Goal: Check status: Check status

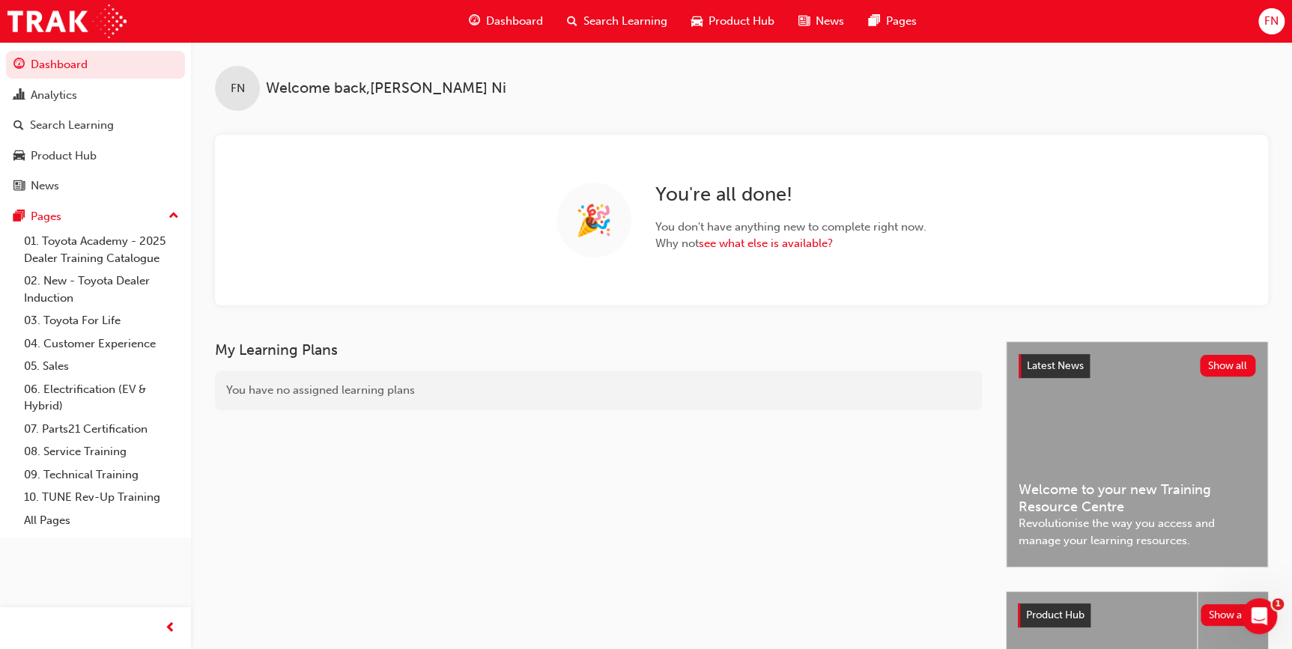
click at [1276, 18] on span "FN" at bounding box center [1271, 21] width 14 height 17
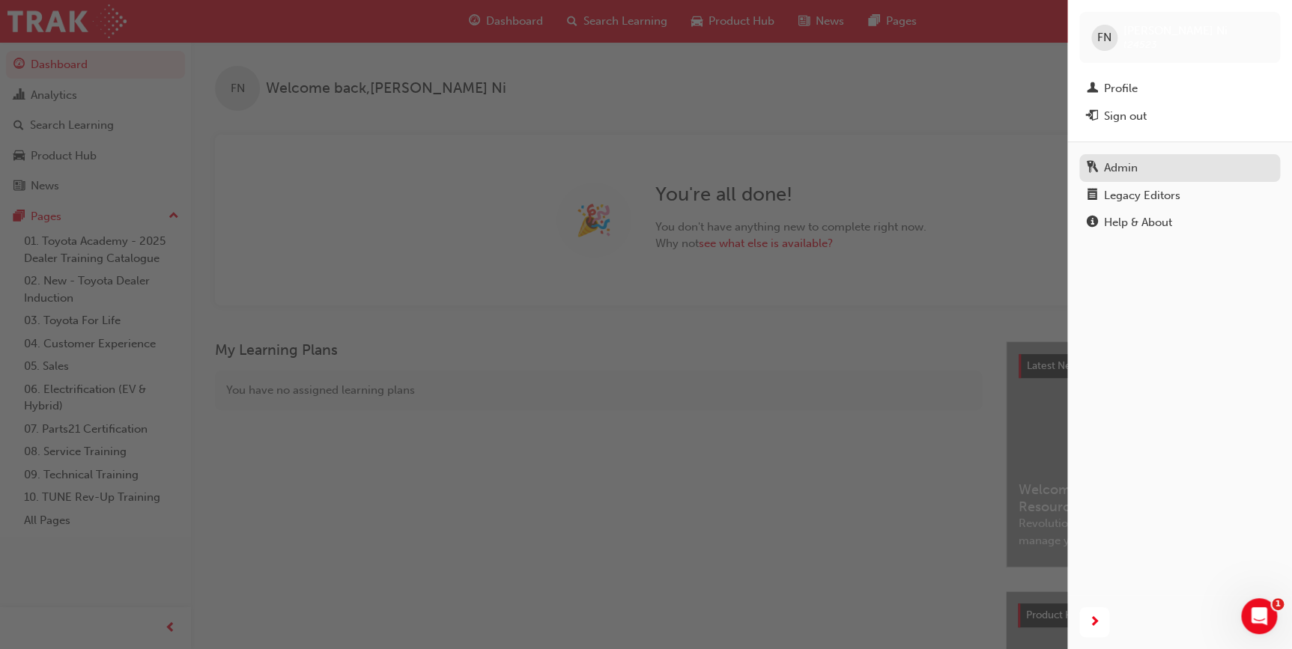
click at [1128, 160] on div "Admin" at bounding box center [1121, 168] width 34 height 17
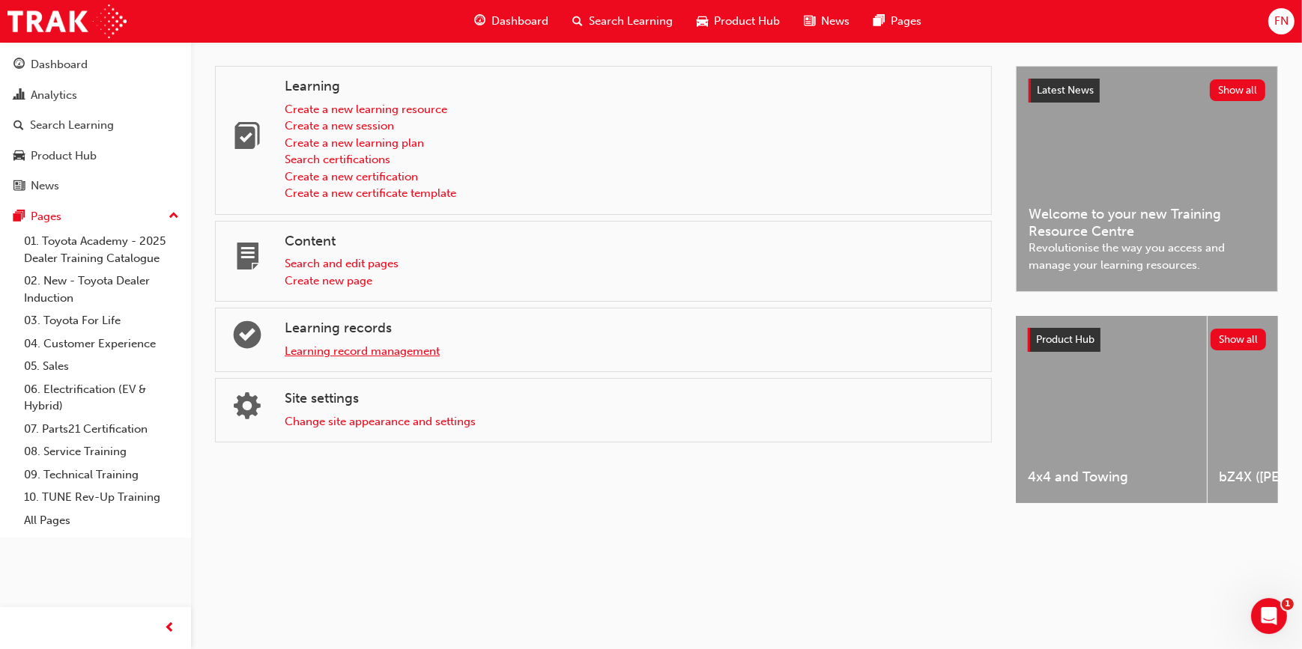
click at [309, 345] on link "Learning record management" at bounding box center [362, 351] width 155 height 13
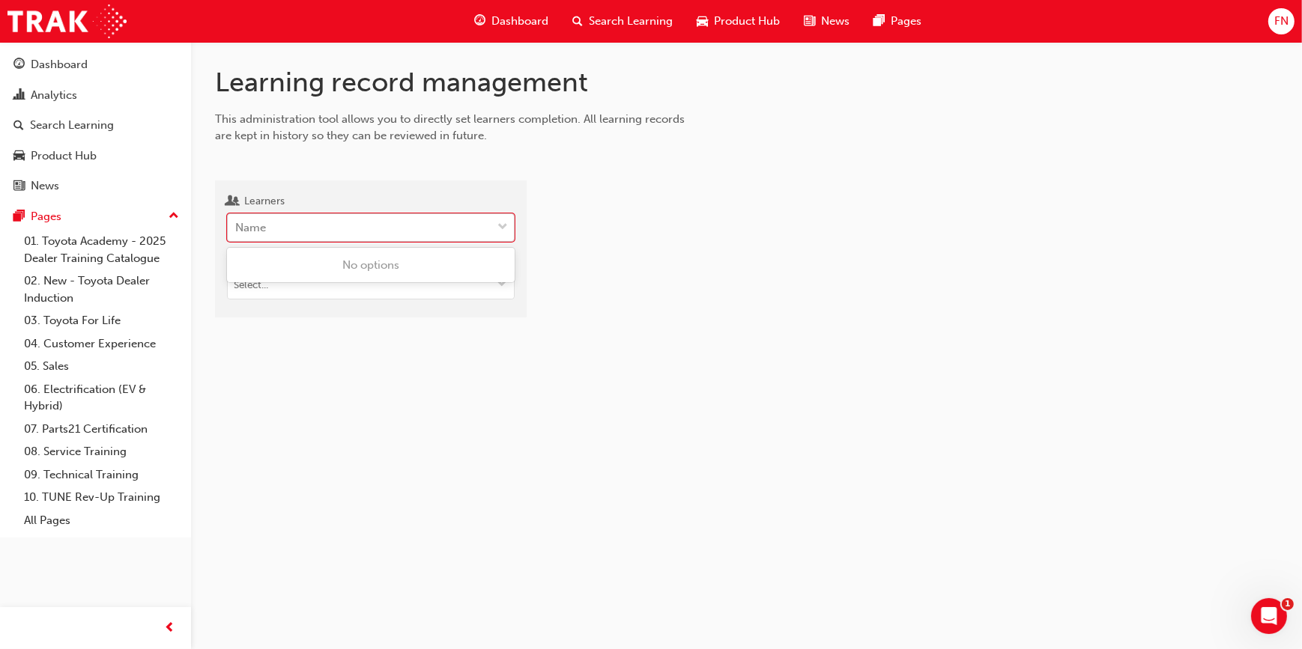
click at [259, 228] on div "Name" at bounding box center [250, 227] width 31 height 17
click at [237, 228] on input "Learners 0 results available. Use Up and Down to choose options, press Enter to…" at bounding box center [235, 227] width 1 height 13
paste input "Di Martin"
type input "Di Martin"
type input "martin"
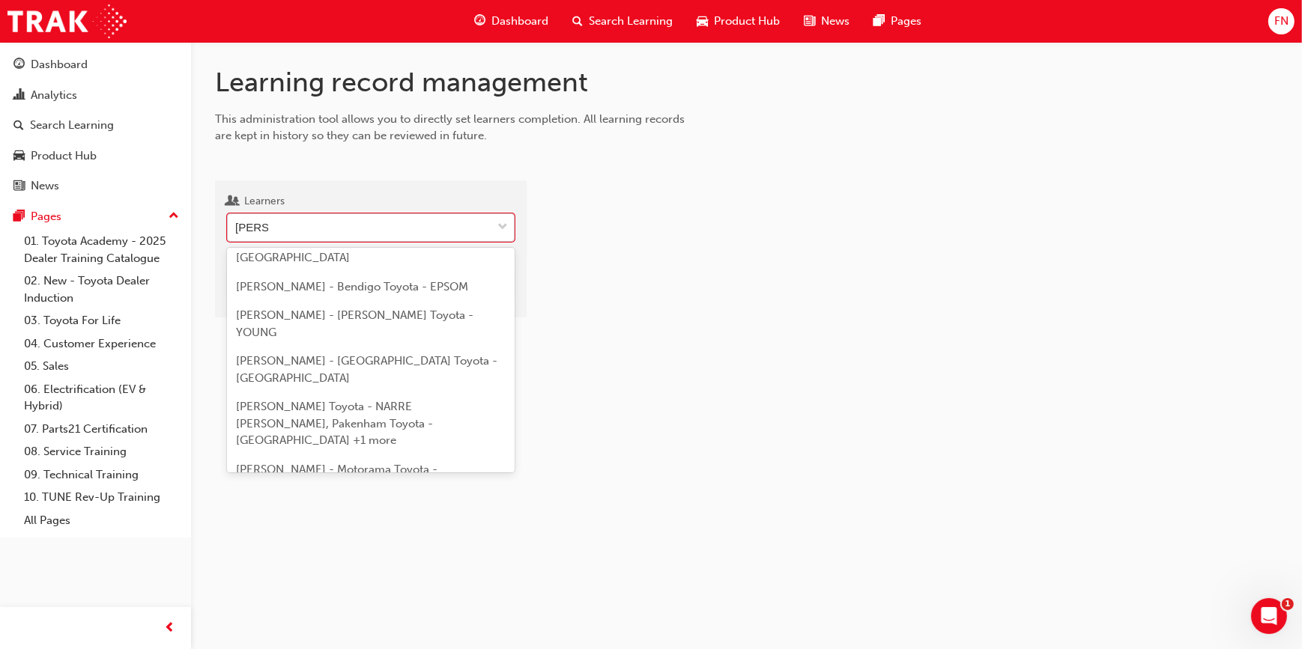
scroll to position [681, 0]
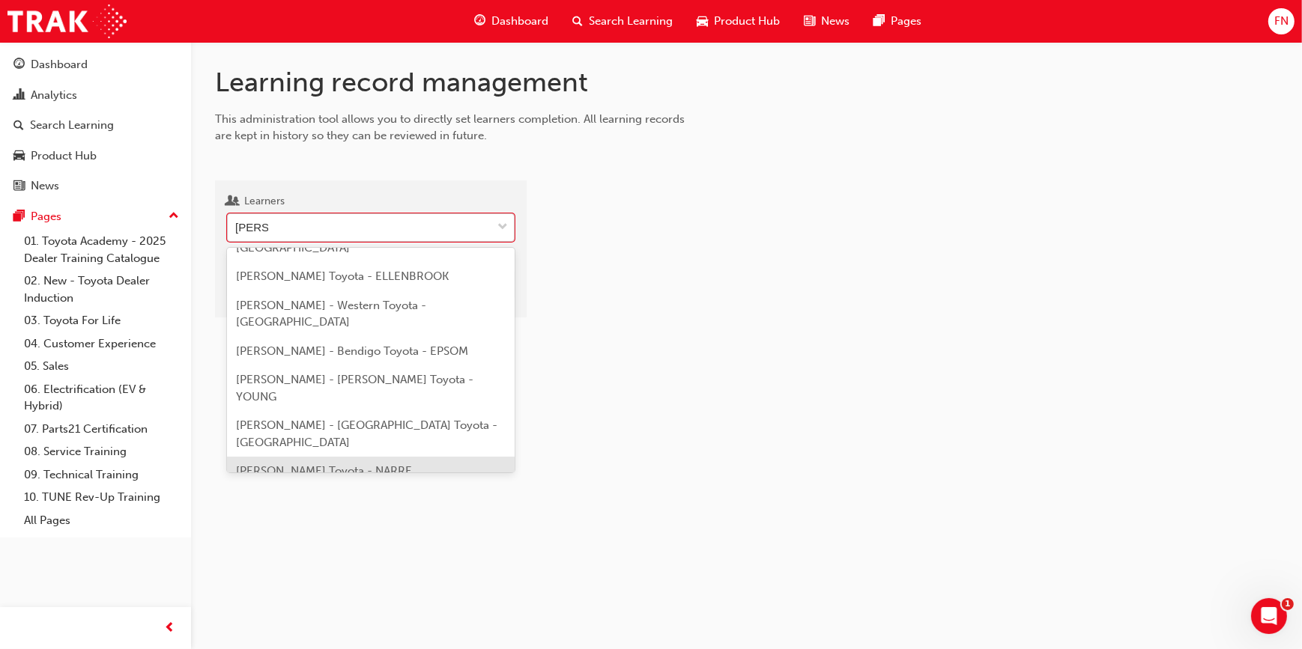
click at [306, 464] on span "Diane Martin - Berwick Toyota - NARRE WARREN, Pakenham Toyota - PAKENHAM +1 more" at bounding box center [334, 487] width 197 height 47
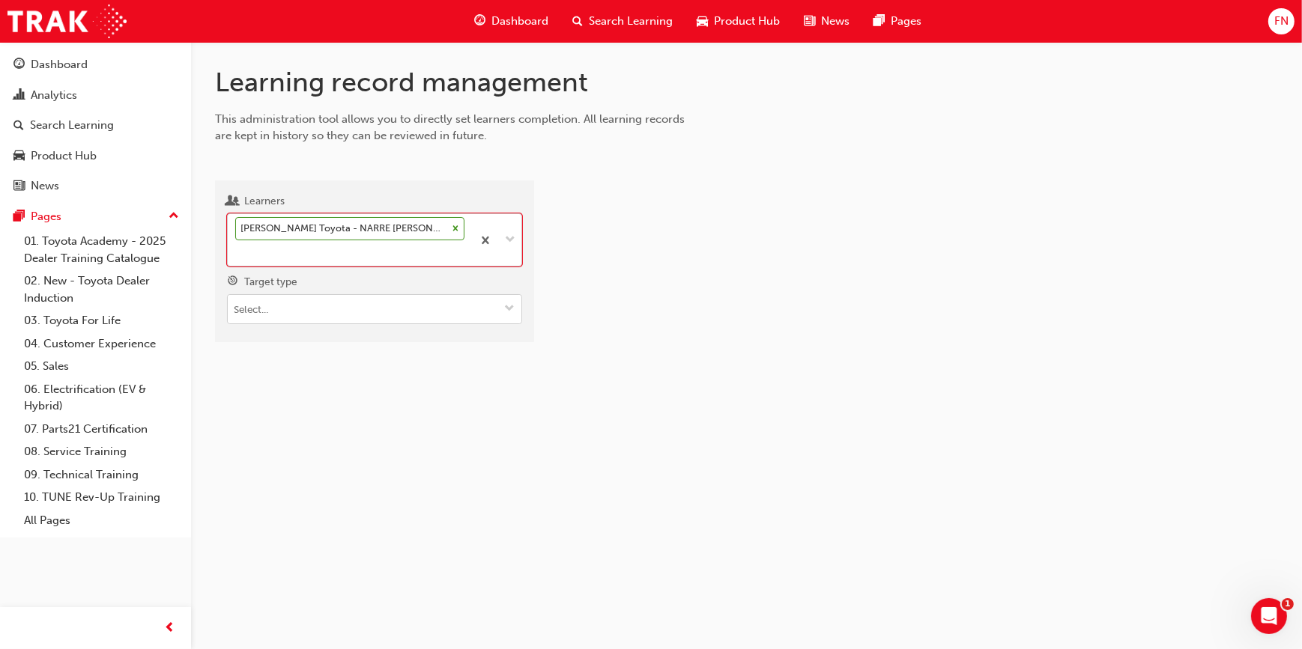
click at [304, 308] on input "Target type" at bounding box center [375, 309] width 294 height 28
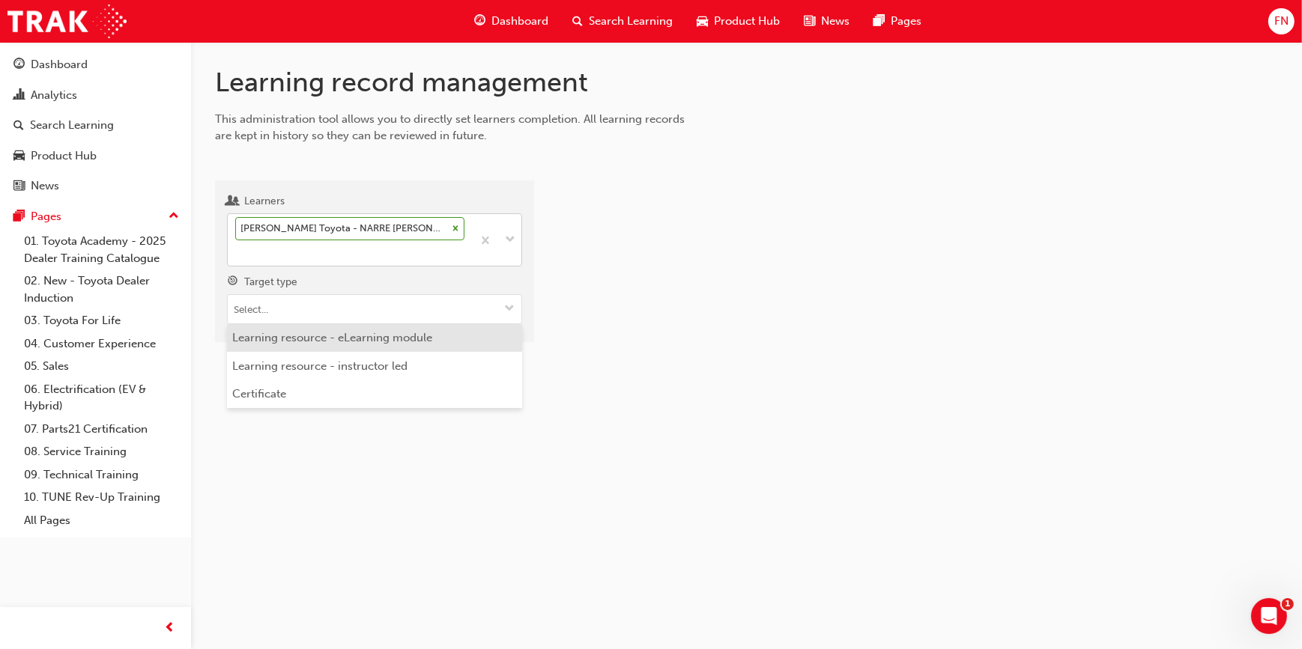
click at [300, 345] on li "Learning resource - eLearning module" at bounding box center [374, 338] width 295 height 28
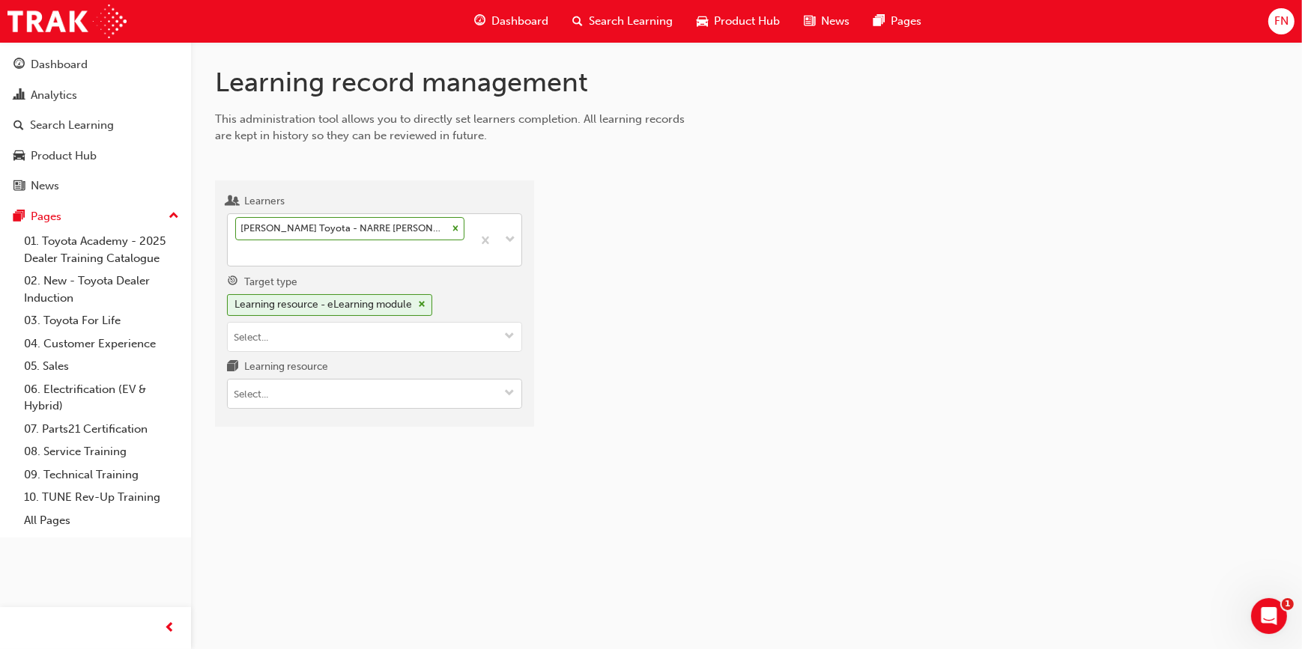
click at [270, 399] on input "Learning resource" at bounding box center [375, 394] width 294 height 28
type input "tdi"
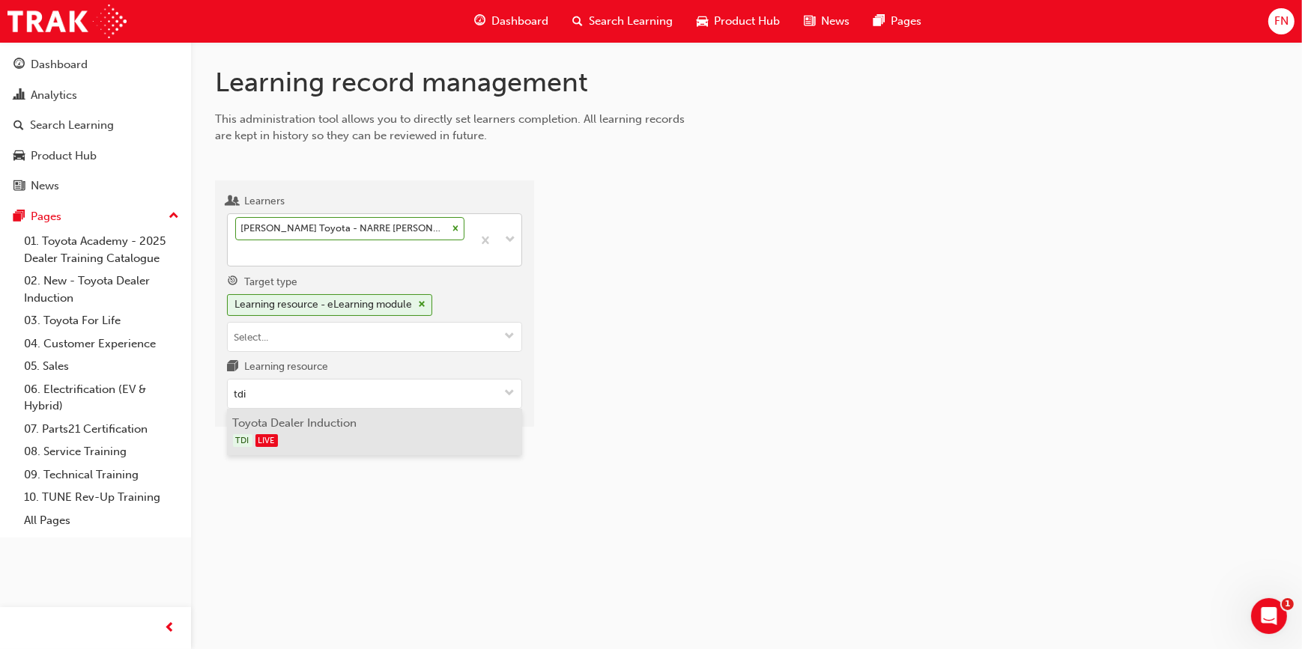
click at [273, 432] on div "TDI LIVE" at bounding box center [375, 440] width 284 height 19
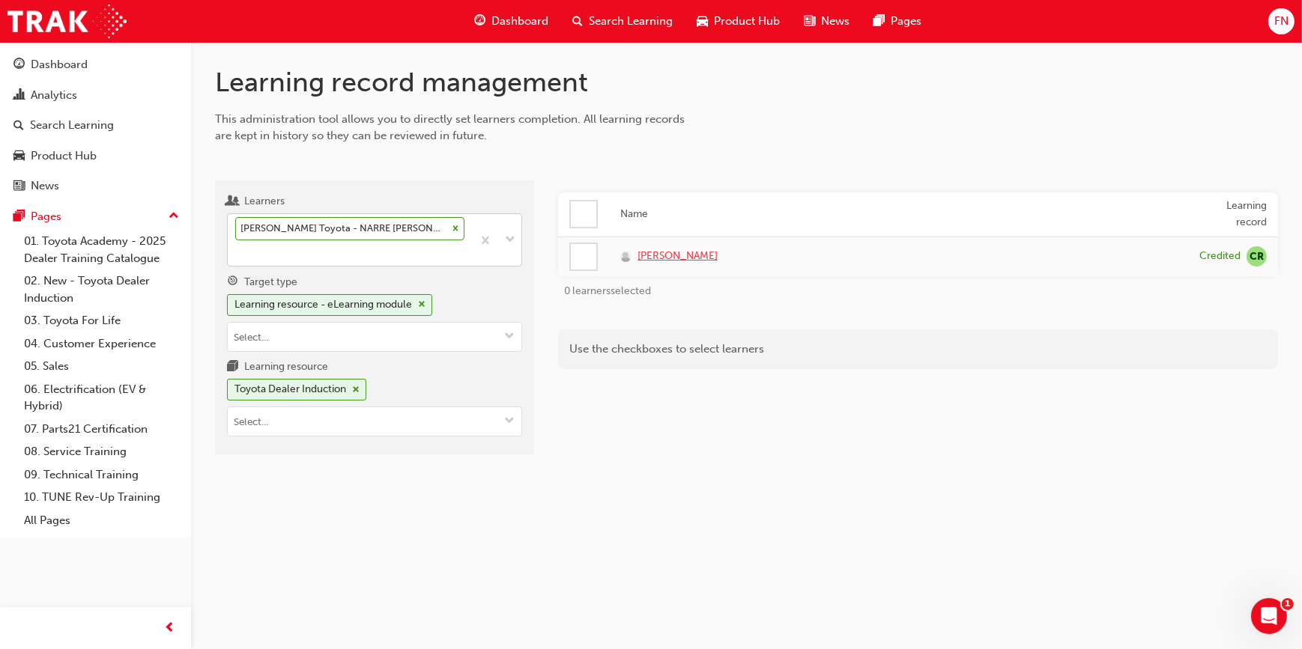
click at [684, 261] on span "Diane Martin" at bounding box center [677, 256] width 80 height 17
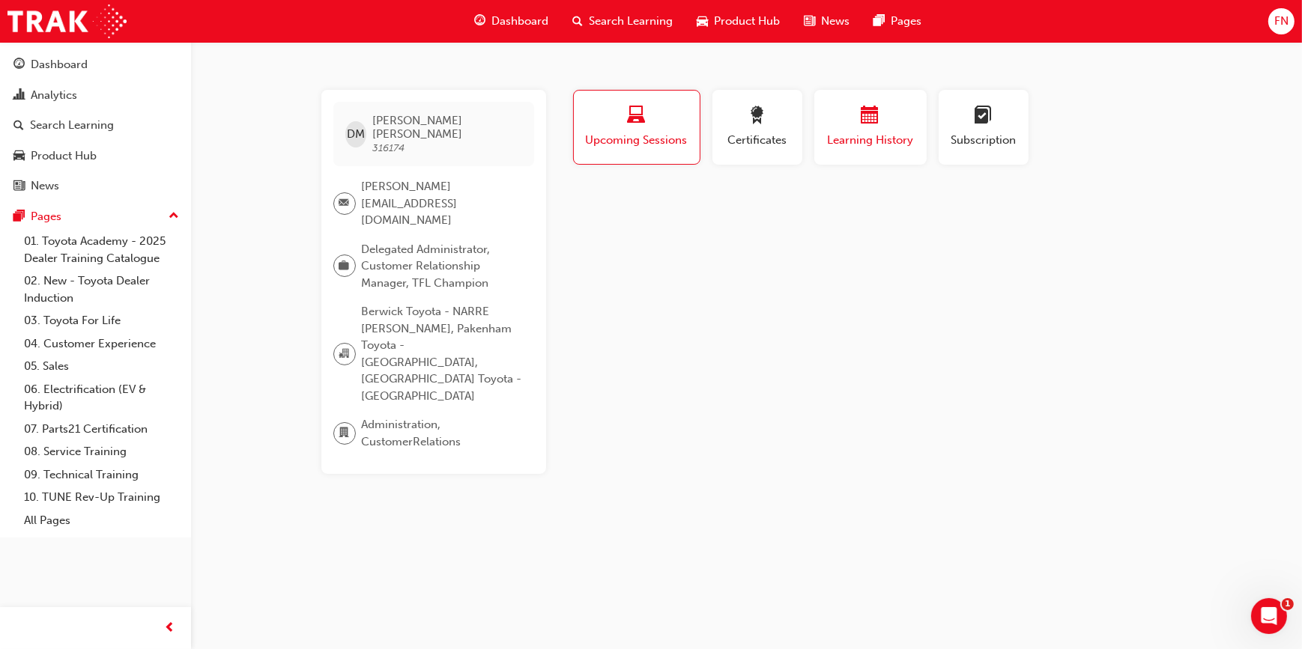
click at [872, 136] on span "Learning History" at bounding box center [871, 140] width 90 height 17
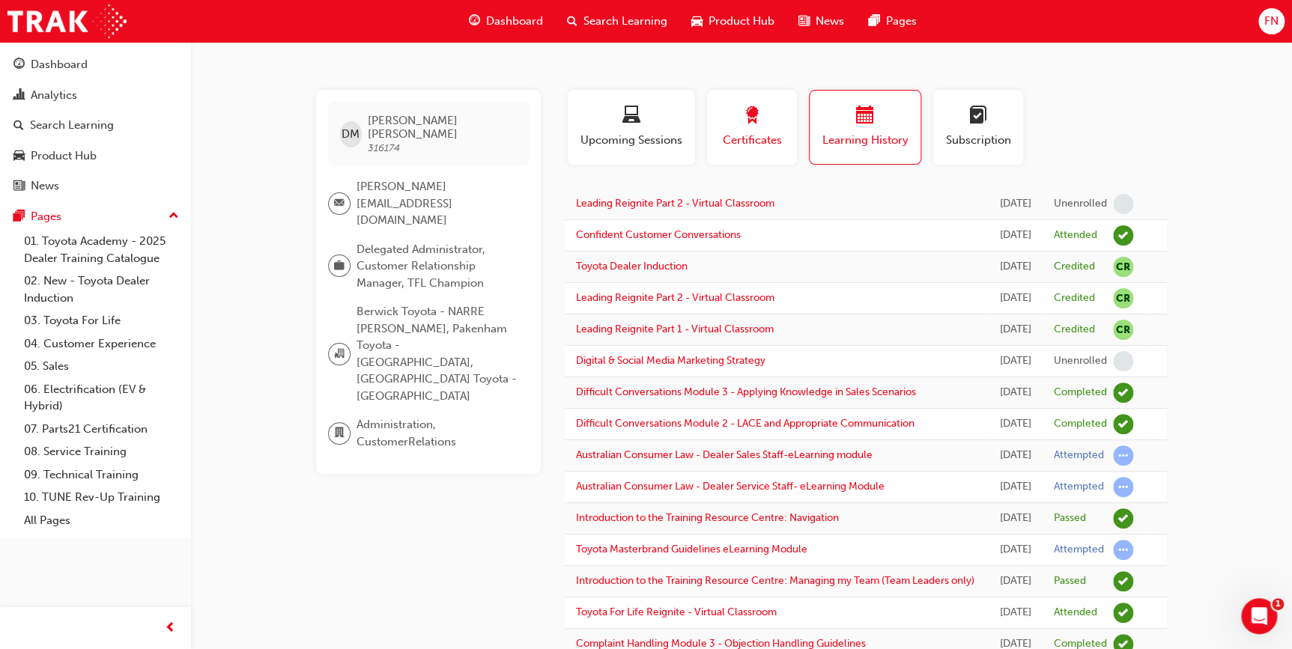
click at [753, 106] on span "award-icon" at bounding box center [752, 116] width 18 height 20
